Goal: Information Seeking & Learning: Learn about a topic

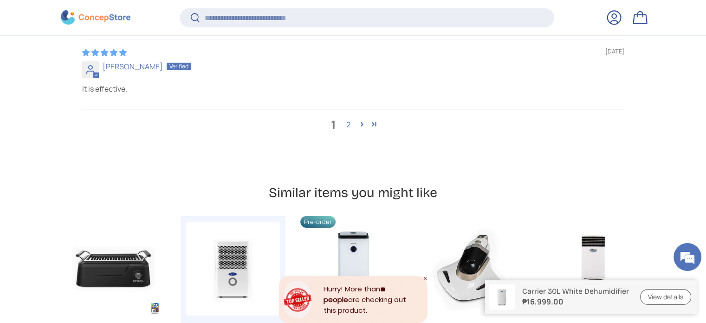
scroll to position [3109, 0]
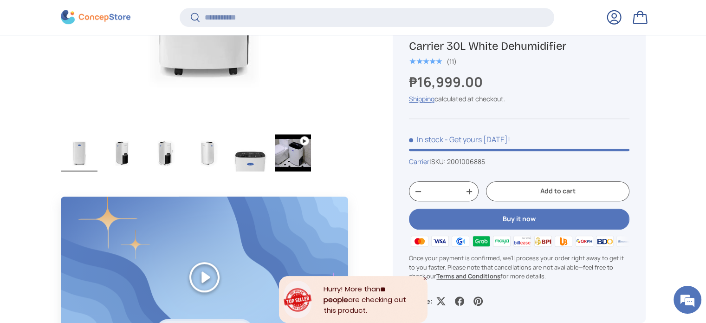
scroll to position [741, 0]
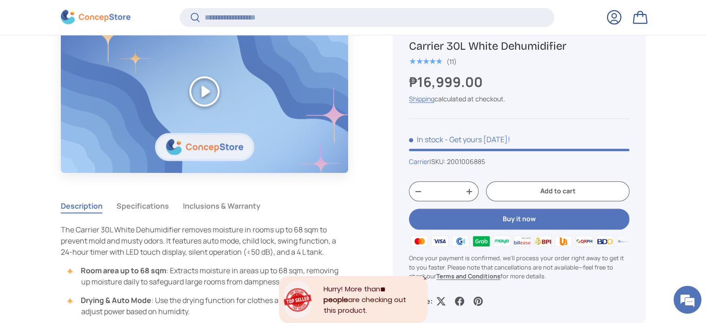
click at [201, 88] on button "Play" at bounding box center [205, 91] width 288 height 161
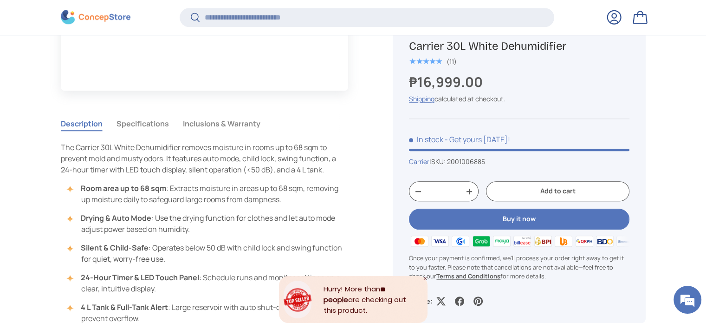
scroll to position [834, 0]
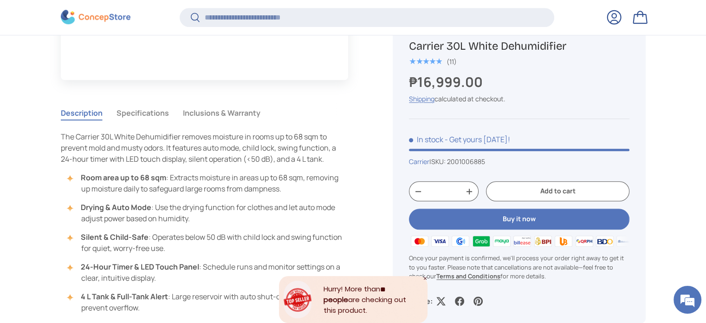
click at [148, 123] on button "Specifications" at bounding box center [143, 112] width 52 height 21
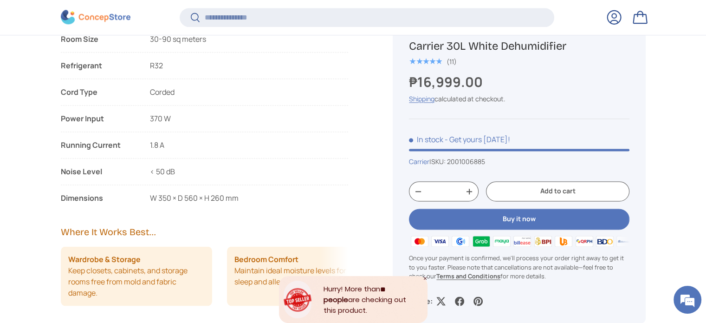
scroll to position [1252, 0]
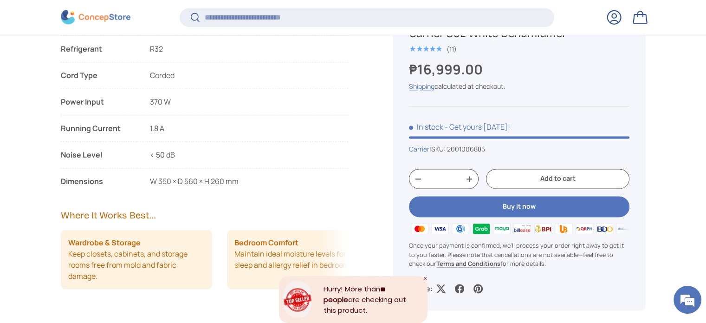
click at [170, 185] on div "W 350 × D 560 × H 260 mm" at bounding box center [194, 180] width 89 height 11
drag, startPoint x: 178, startPoint y: 179, endPoint x: 221, endPoint y: 184, distance: 43.0
click at [221, 184] on span "W 350 × D 560 × H 260 mm" at bounding box center [194, 181] width 89 height 10
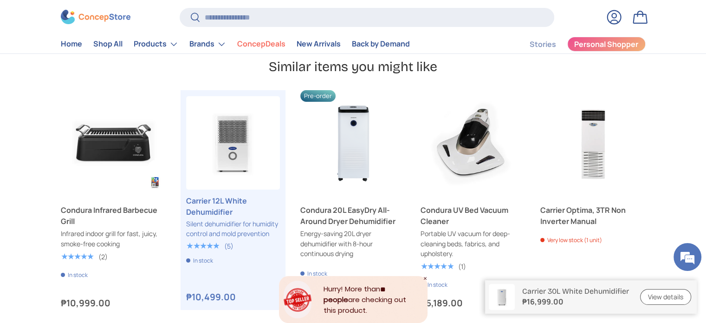
scroll to position [3389, 0]
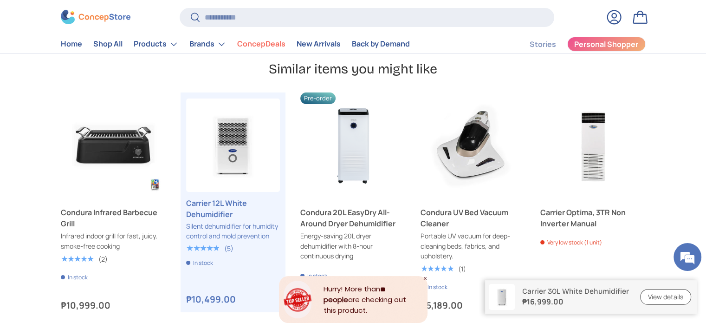
click at [0, 0] on button "Next" at bounding box center [0, 0] width 0 height 0
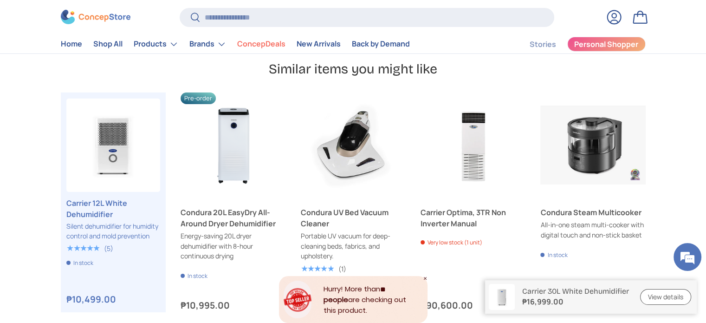
click at [0, 0] on button "Next" at bounding box center [0, 0] width 0 height 0
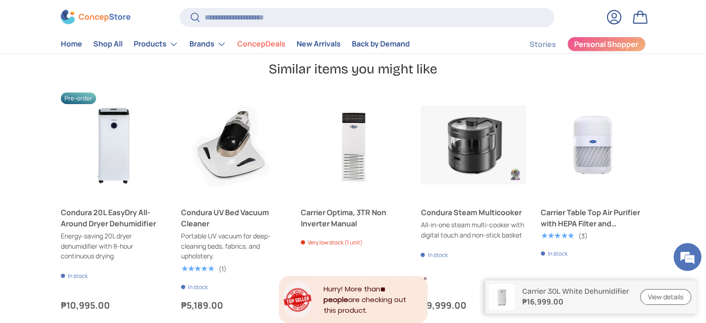
click at [0, 0] on button "Next" at bounding box center [0, 0] width 0 height 0
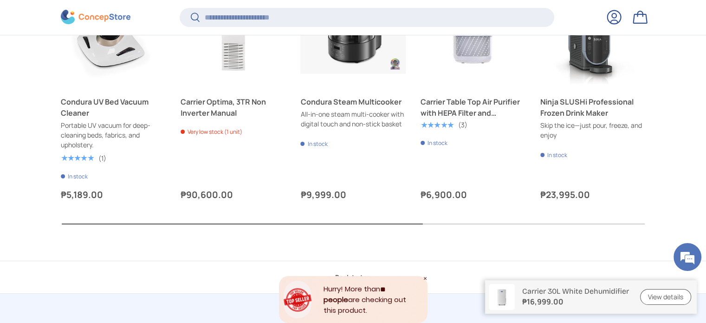
scroll to position [3526, 0]
